Goal: Task Accomplishment & Management: Manage account settings

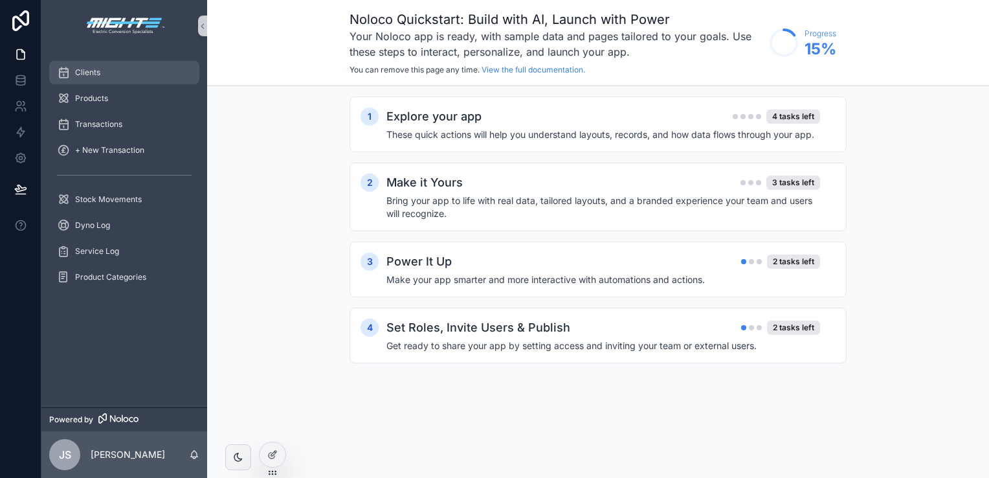
click at [110, 69] on div "Clients" at bounding box center [124, 72] width 135 height 21
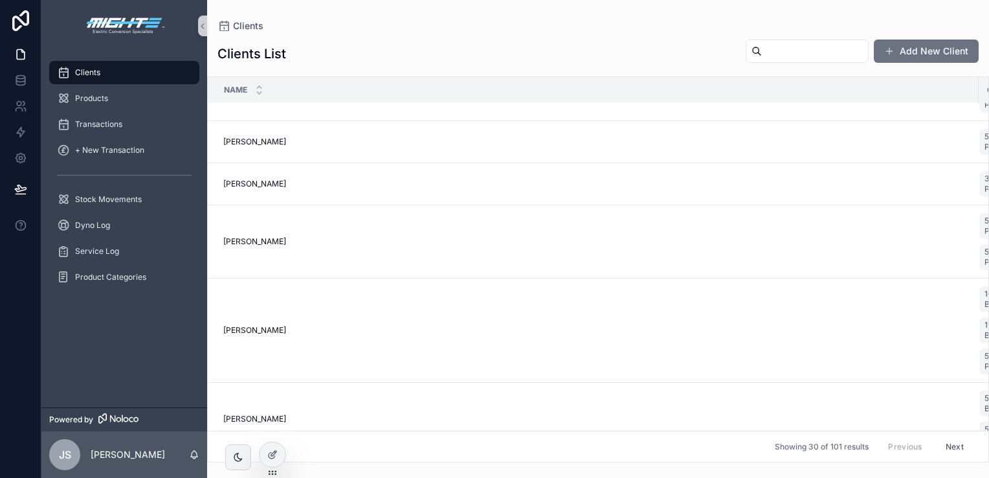
scroll to position [2226, 0]
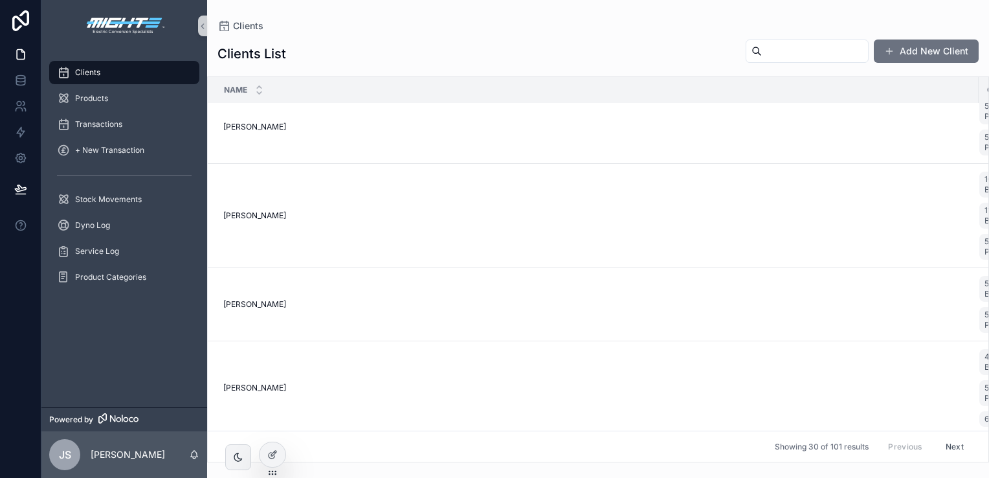
click at [948, 438] on button "Next" at bounding box center [955, 446] width 36 height 20
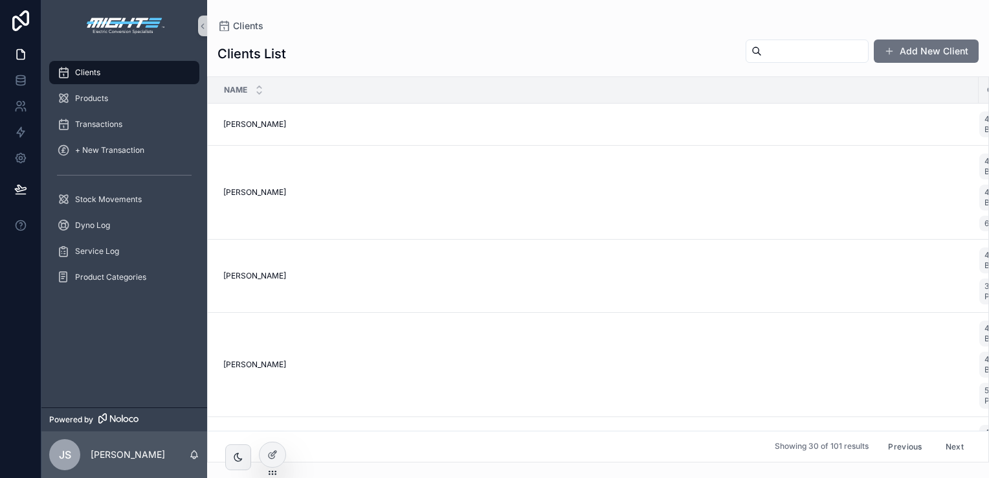
click at [948, 438] on button "Next" at bounding box center [955, 446] width 36 height 20
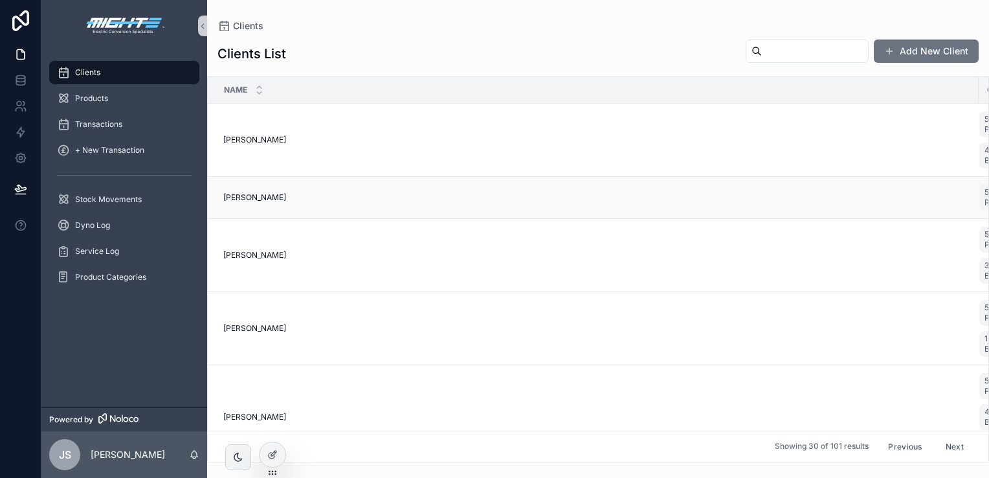
click at [335, 202] on td "[PERSON_NAME] [PERSON_NAME]" at bounding box center [593, 198] width 771 height 42
click at [257, 199] on span "[PERSON_NAME]" at bounding box center [254, 197] width 63 height 10
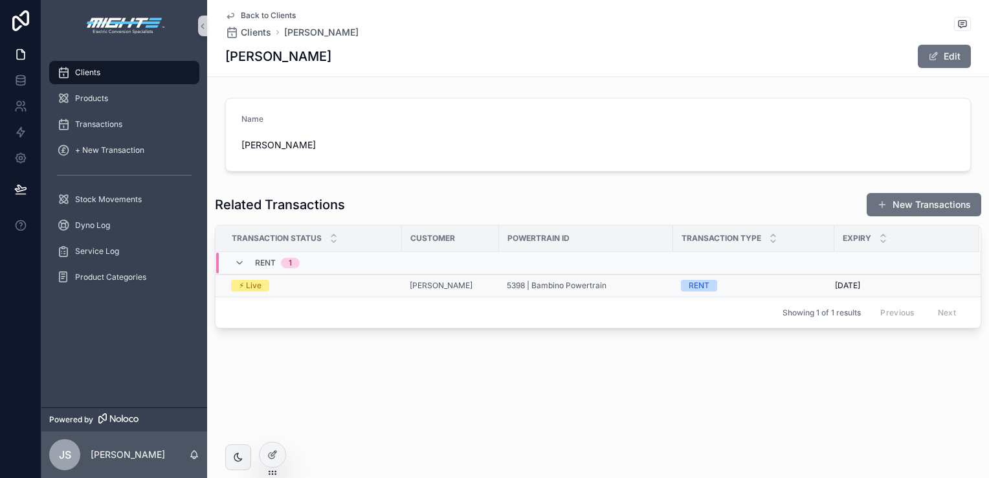
click at [856, 289] on span "[DATE]" at bounding box center [847, 285] width 25 height 10
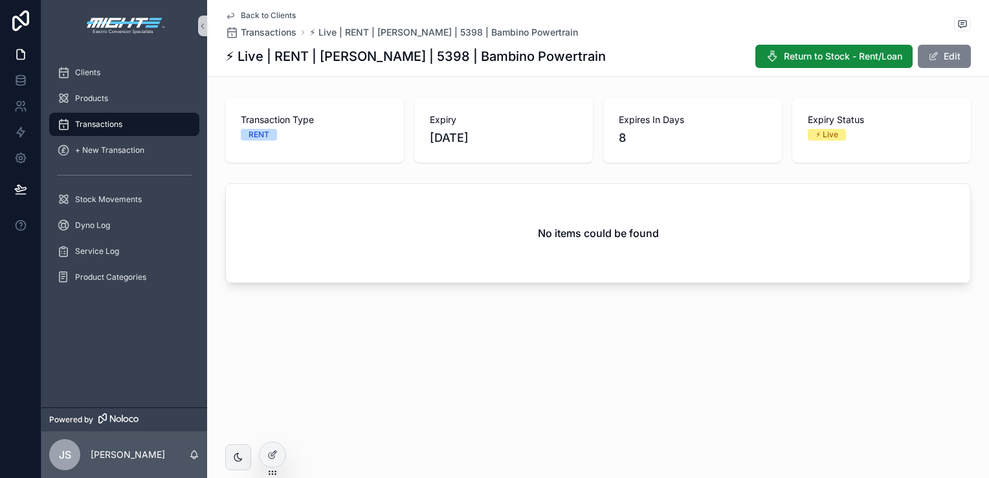
click at [945, 58] on button "Edit" at bounding box center [944, 56] width 53 height 23
click at [443, 140] on span "[DATE]" at bounding box center [504, 138] width 148 height 18
click at [479, 129] on span "[DATE]" at bounding box center [504, 138] width 148 height 18
drag, startPoint x: 479, startPoint y: 128, endPoint x: 531, endPoint y: 136, distance: 53.0
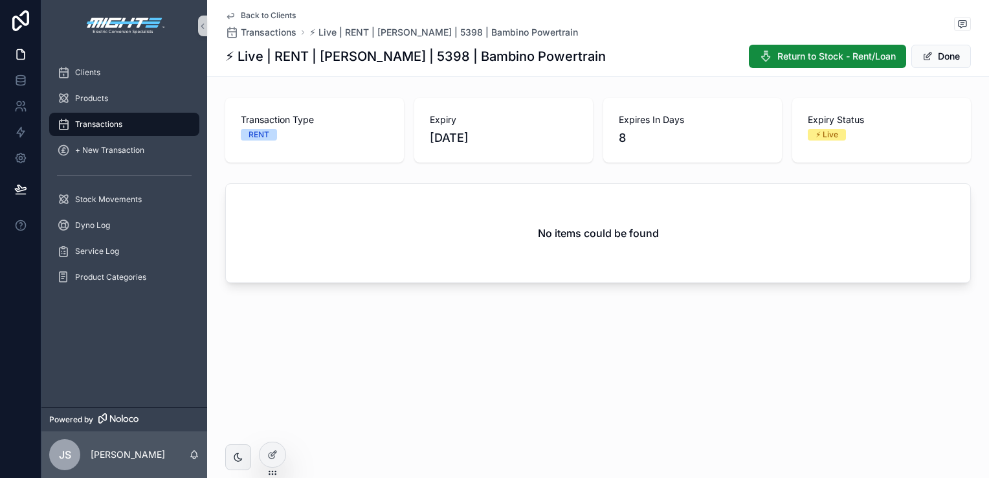
click at [531, 136] on span "[DATE]" at bounding box center [504, 138] width 148 height 18
click at [442, 140] on span "[DATE]" at bounding box center [504, 138] width 148 height 18
drag, startPoint x: 442, startPoint y: 140, endPoint x: 547, endPoint y: 130, distance: 106.0
click at [547, 130] on span "[DATE]" at bounding box center [504, 138] width 148 height 18
click at [20, 82] on icon at bounding box center [20, 80] width 13 height 13
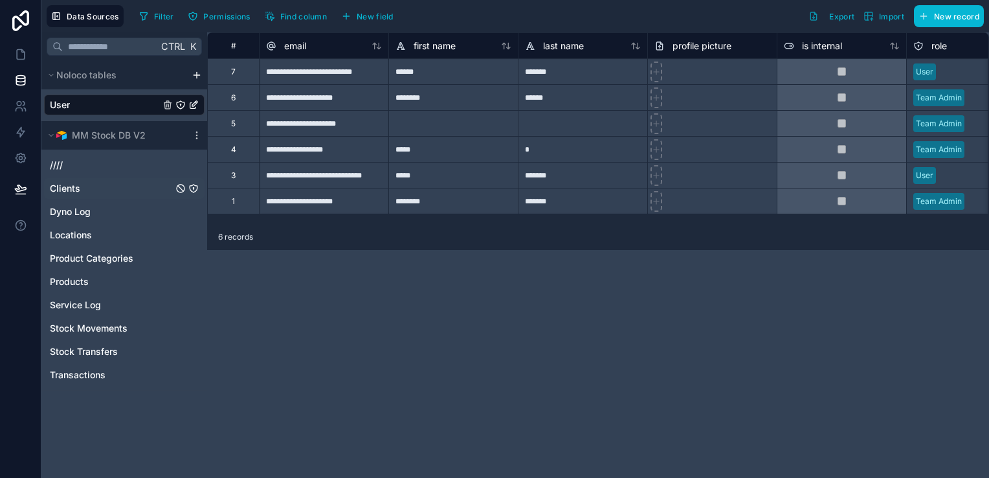
click at [69, 186] on span "Clients" at bounding box center [65, 188] width 30 height 13
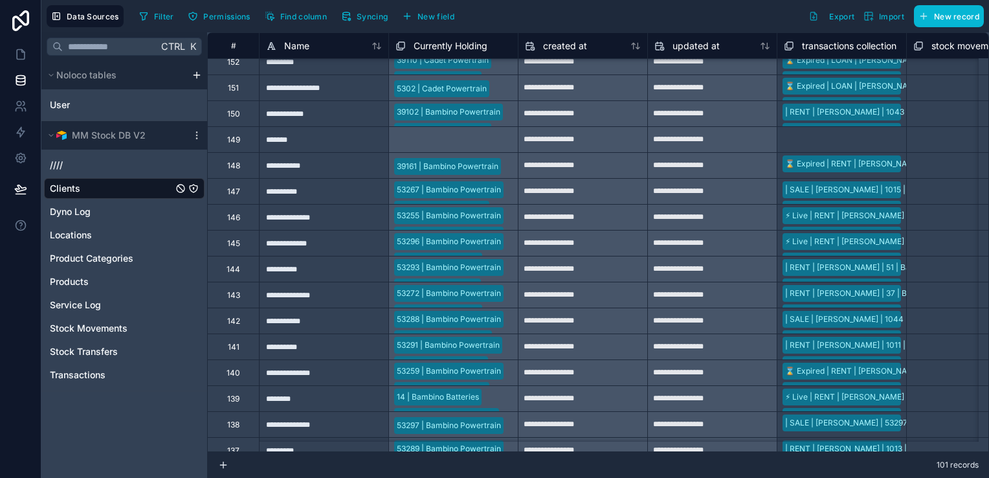
scroll to position [1019, 0]
click at [833, 25] on button "Export" at bounding box center [831, 16] width 55 height 22
